Goal: Transaction & Acquisition: Purchase product/service

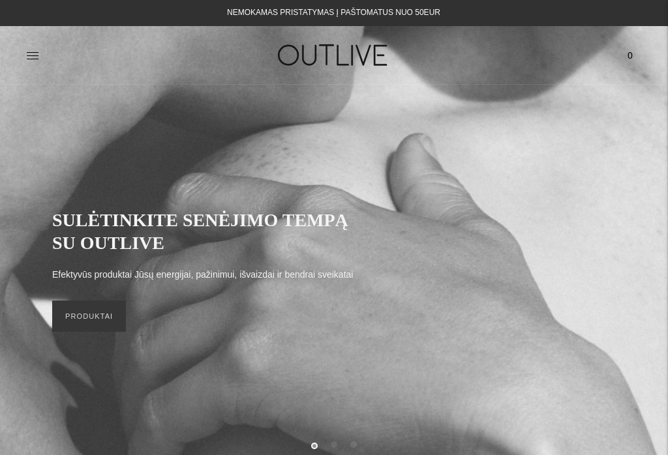
click at [48, 51] on div at bounding box center [128, 55] width 205 height 45
click at [36, 57] on icon at bounding box center [32, 55] width 13 height 13
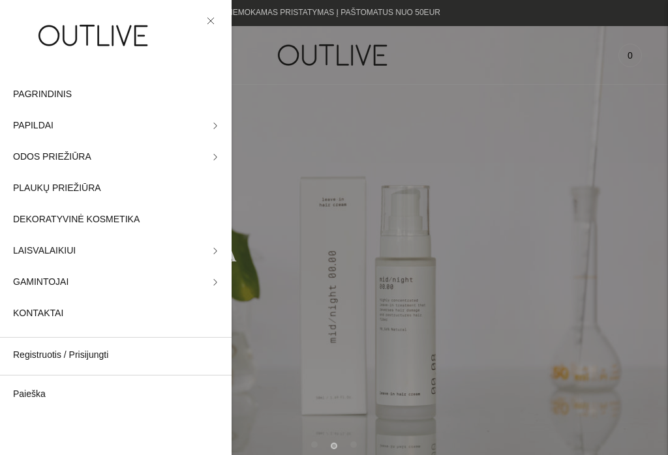
click at [41, 158] on span "ODOS PRIEŽIŪRA" at bounding box center [52, 157] width 78 height 16
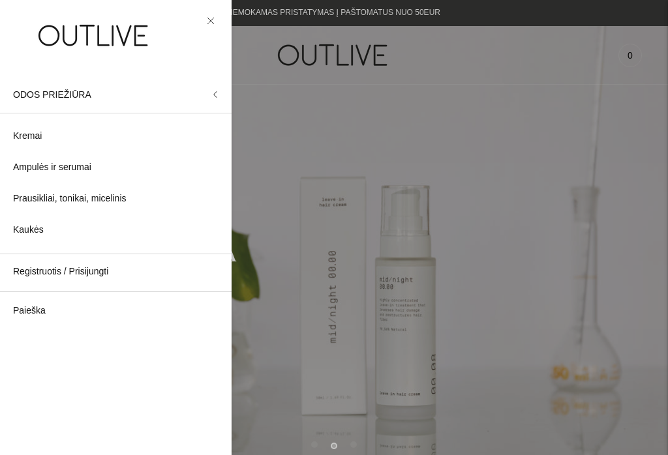
click at [42, 91] on span "ODOS PRIEŽIŪRA" at bounding box center [52, 94] width 78 height 10
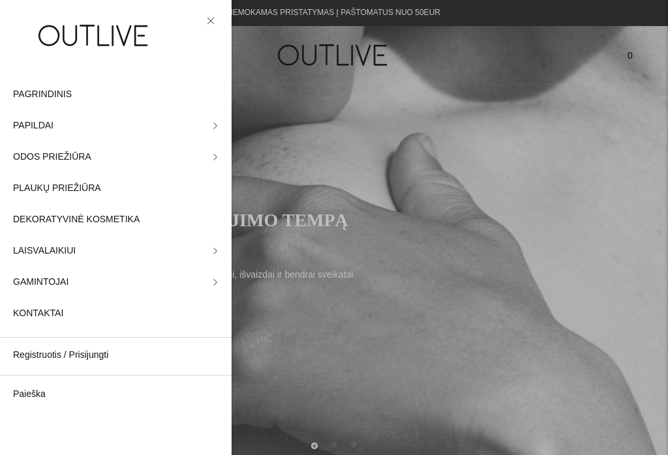
click at [49, 158] on span "ODOS PRIEŽIŪRA" at bounding box center [52, 157] width 78 height 16
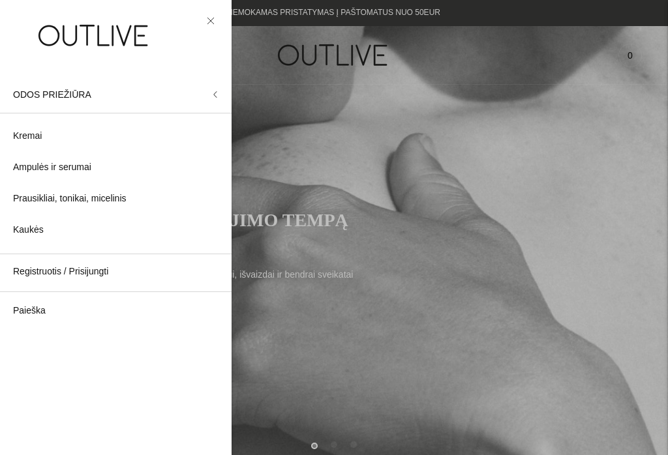
click at [56, 174] on span "Ampulės ir serumai" at bounding box center [52, 168] width 78 height 16
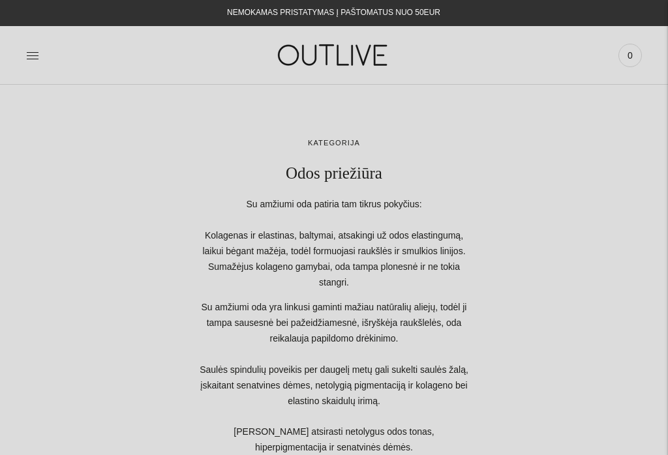
click at [22, 56] on div "PAGRINDINIS PAPILDAI Visi papildai Antioksidantai Dirbantiems ofise Ekologiška …" at bounding box center [334, 55] width 668 height 45
click at [28, 57] on icon at bounding box center [32, 55] width 13 height 13
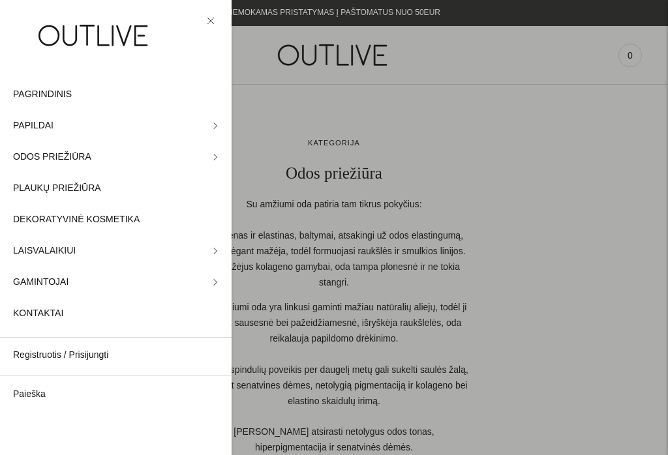
click at [35, 119] on span "PAPILDAI" at bounding box center [33, 126] width 40 height 16
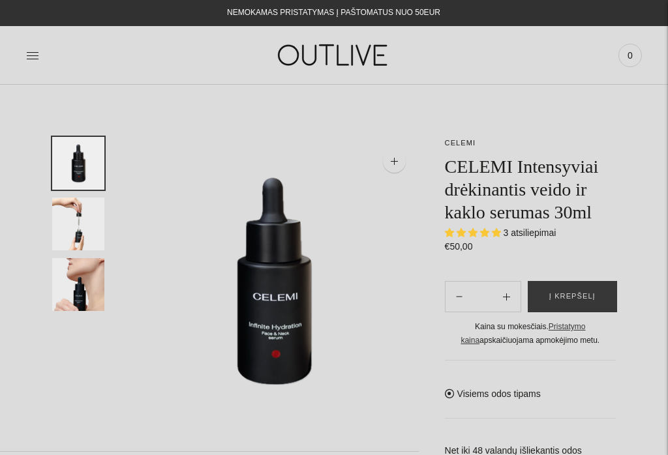
select select "**********"
